Goal: Find specific page/section: Find specific page/section

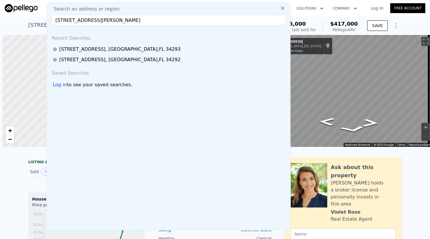
scroll to position [0, 2]
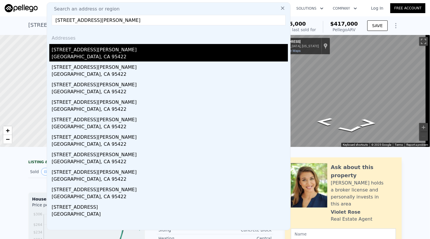
type input "[STREET_ADDRESS][PERSON_NAME]"
click at [81, 53] on div "[STREET_ADDRESS][PERSON_NAME]" at bounding box center [170, 48] width 236 height 9
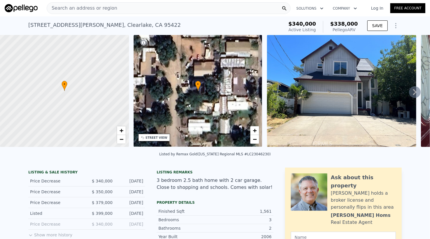
click at [176, 11] on div "Search an address or region" at bounding box center [169, 8] width 244 height 12
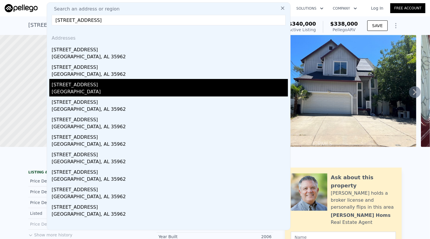
type input "[STREET_ADDRESS]"
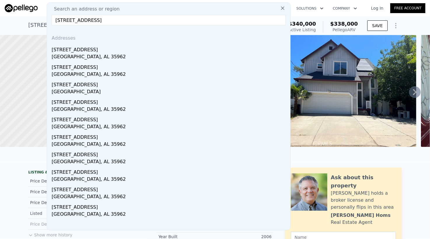
click at [94, 87] on div "[STREET_ADDRESS]" at bounding box center [170, 83] width 236 height 9
